Goal: Check status: Verify the current state of an ongoing process or item

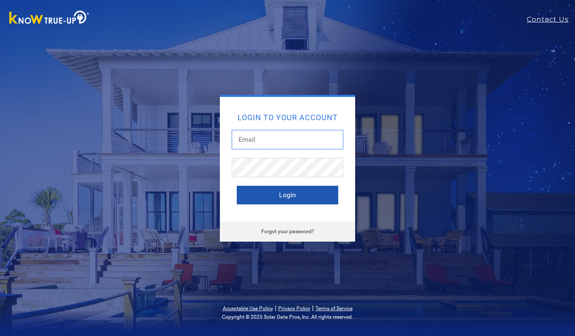
type input "[EMAIL_ADDRESS][DOMAIN_NAME]"
click at [282, 193] on button "Login" at bounding box center [287, 195] width 101 height 19
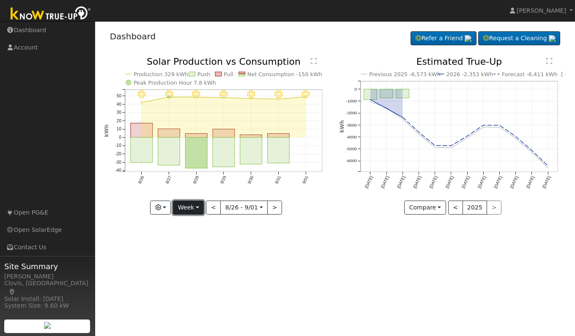
click at [186, 208] on button "Week" at bounding box center [188, 207] width 31 height 14
click at [189, 222] on link "Day" at bounding box center [202, 225] width 59 height 12
type input "[DATE]"
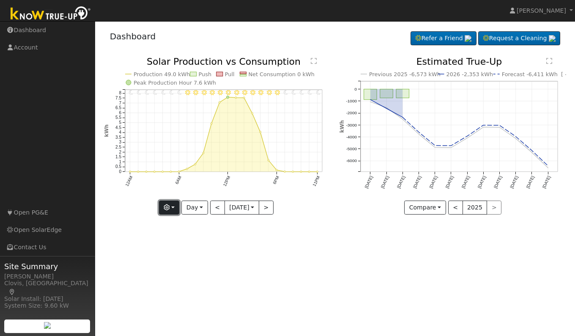
click at [167, 209] on icon "button" at bounding box center [167, 207] width 6 height 6
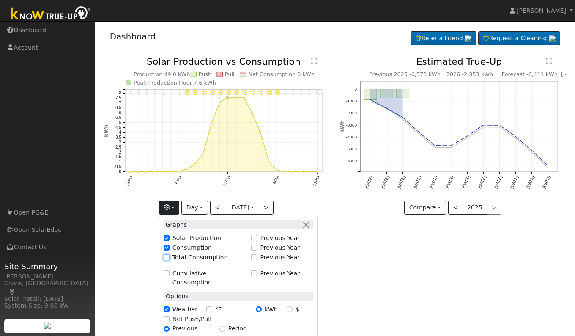
click at [164, 255] on input "Total Consumption" at bounding box center [167, 257] width 6 height 6
checkbox input "true"
click at [357, 235] on div "User Profile First name Last name Email Email Notifications No Emails No Emails…" at bounding box center [335, 178] width 480 height 315
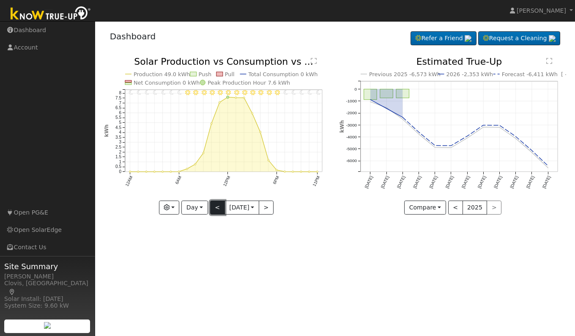
click at [216, 207] on button "<" at bounding box center [217, 207] width 15 height 14
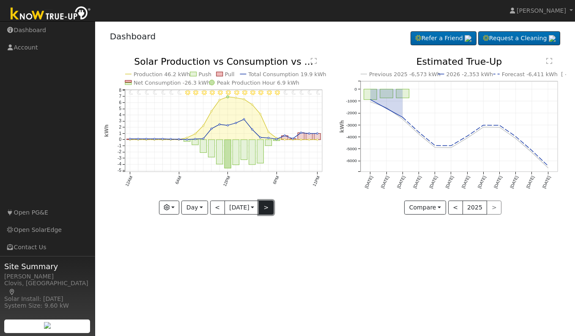
click at [266, 209] on button ">" at bounding box center [266, 207] width 15 height 14
type input "[DATE]"
